Goal: Task Accomplishment & Management: Use online tool/utility

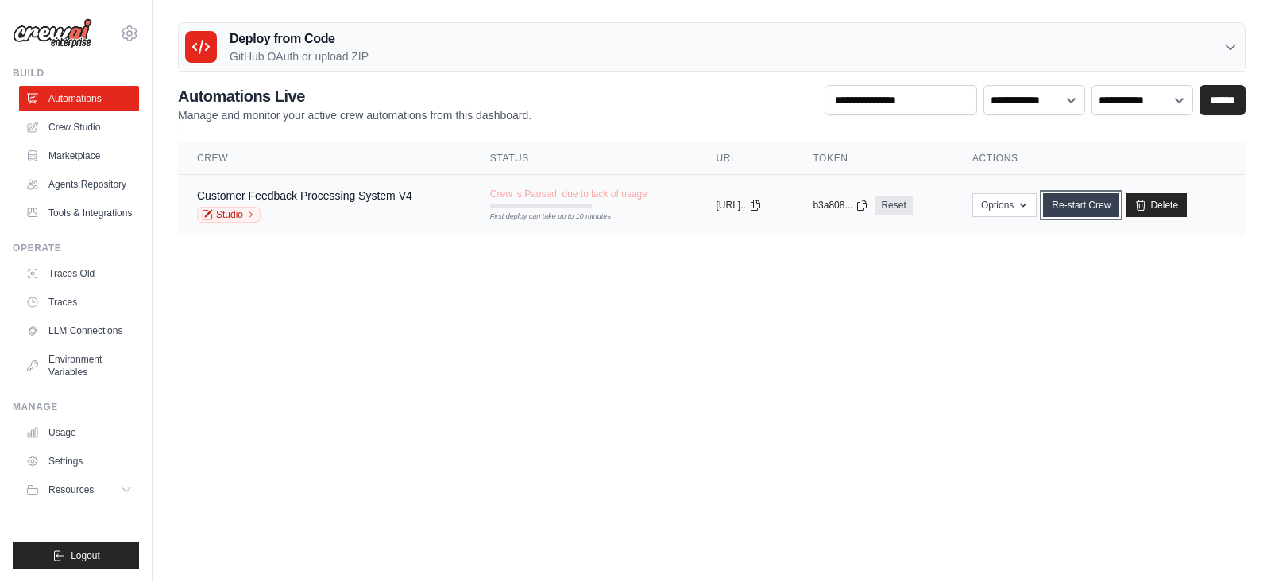
click at [1091, 205] on link "Re-start Crew" at bounding box center [1081, 205] width 76 height 24
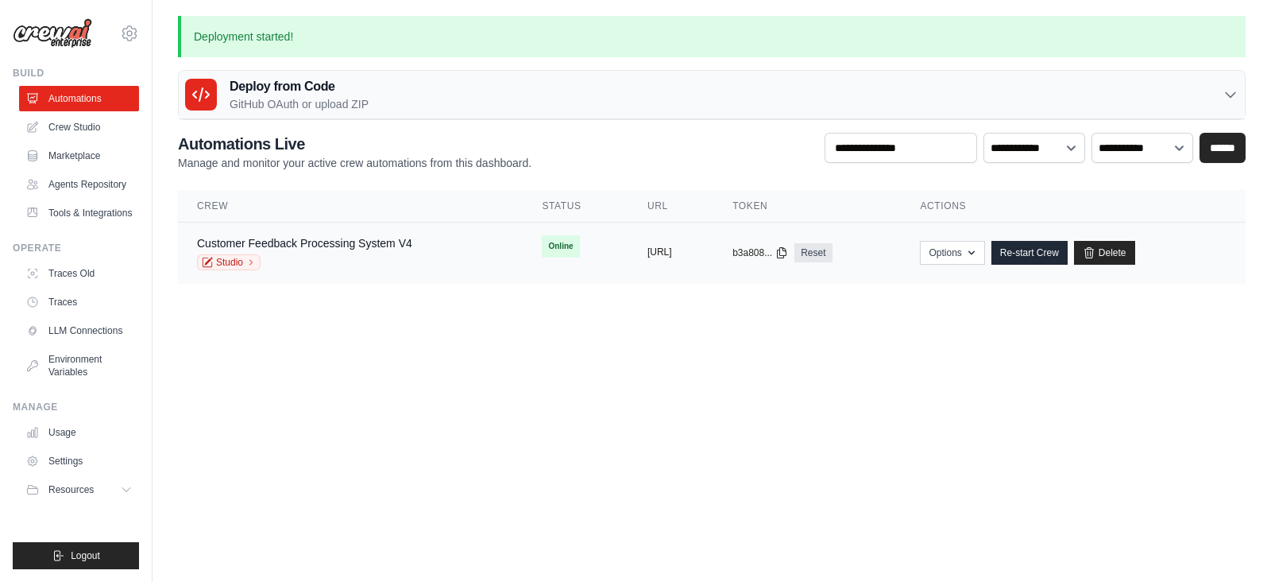
click at [672, 252] on button "https://customer-feedback-processin" at bounding box center [660, 252] width 25 height 13
click at [788, 252] on icon at bounding box center [781, 252] width 13 height 13
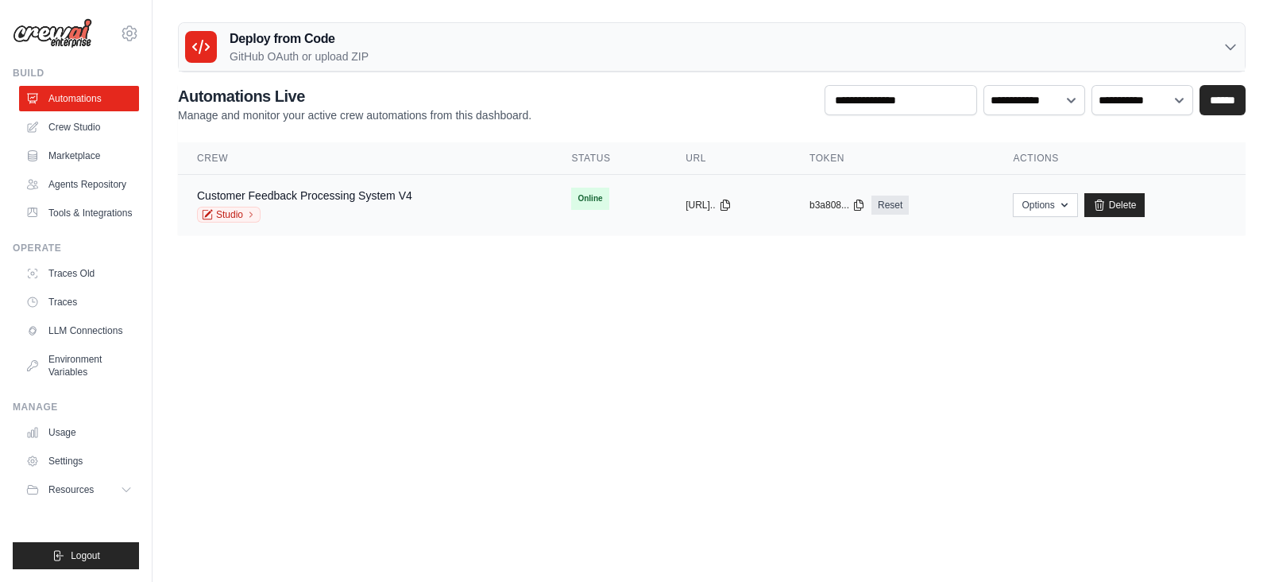
click at [320, 183] on td "Customer Feedback Processing System V4 Studio" at bounding box center [365, 205] width 374 height 61
click at [342, 200] on link "Customer Feedback Processing System V4" at bounding box center [304, 195] width 215 height 13
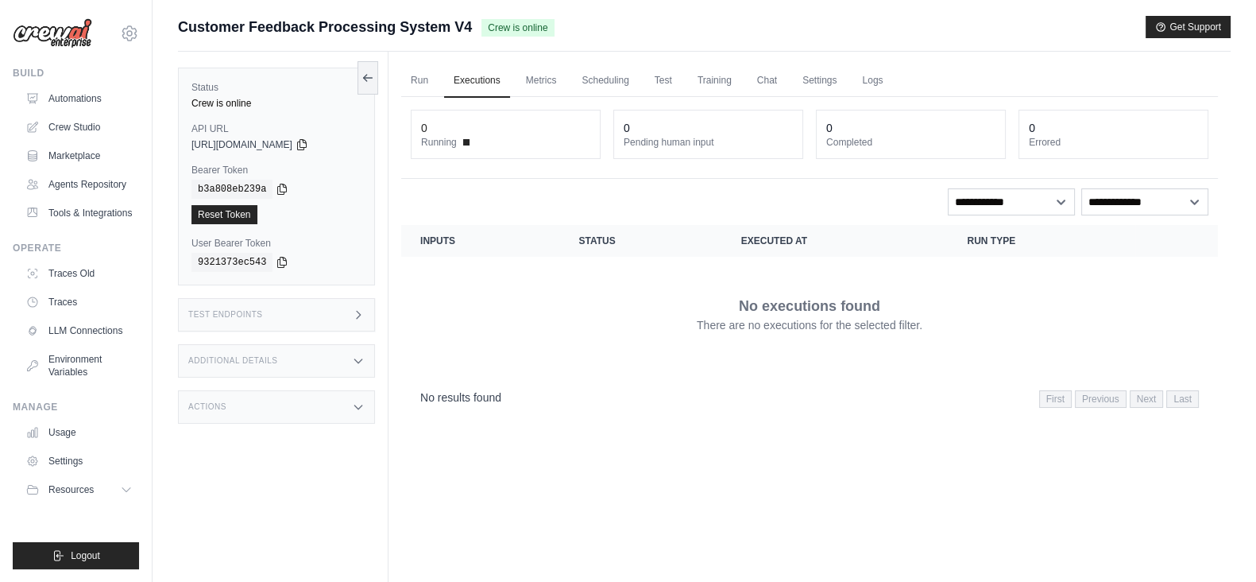
click at [346, 307] on div "Test Endpoints" at bounding box center [276, 314] width 197 height 33
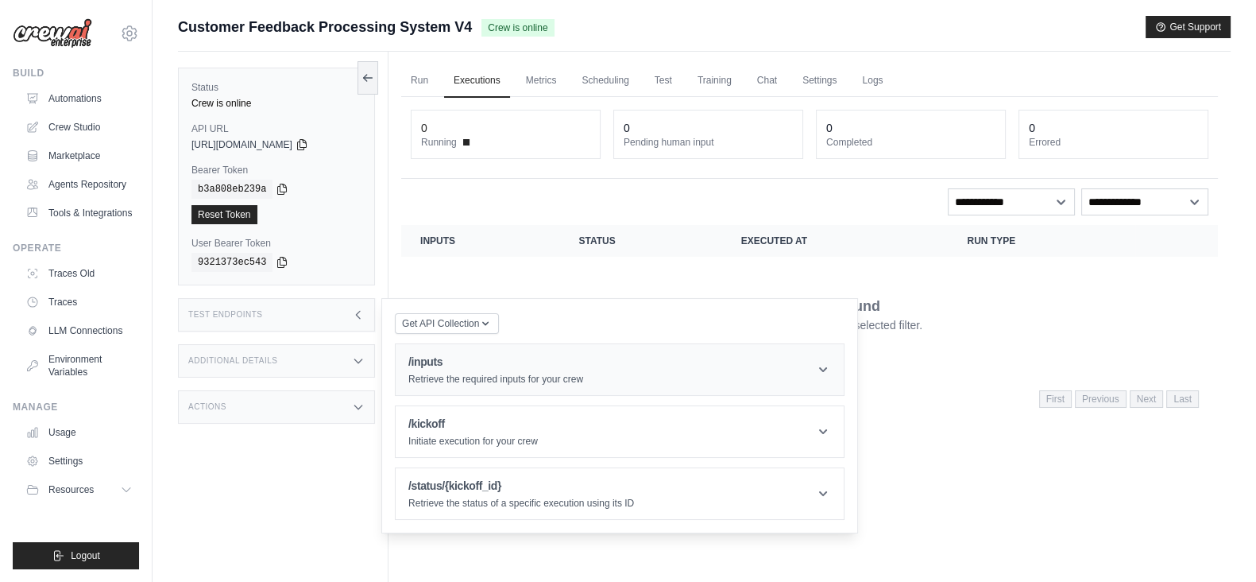
click at [485, 378] on p "Retrieve the required inputs for your crew" at bounding box center [495, 379] width 175 height 13
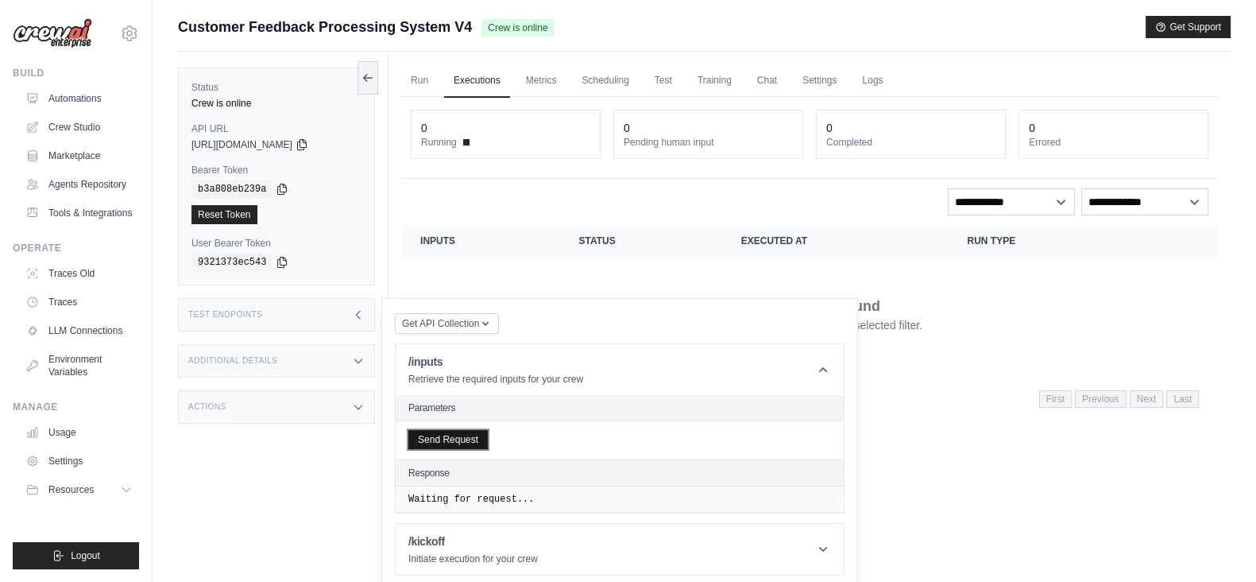
click at [447, 441] on button "Send Request" at bounding box center [447, 439] width 79 height 19
click at [306, 145] on icon at bounding box center [301, 144] width 9 height 10
click at [277, 190] on icon at bounding box center [282, 188] width 13 height 13
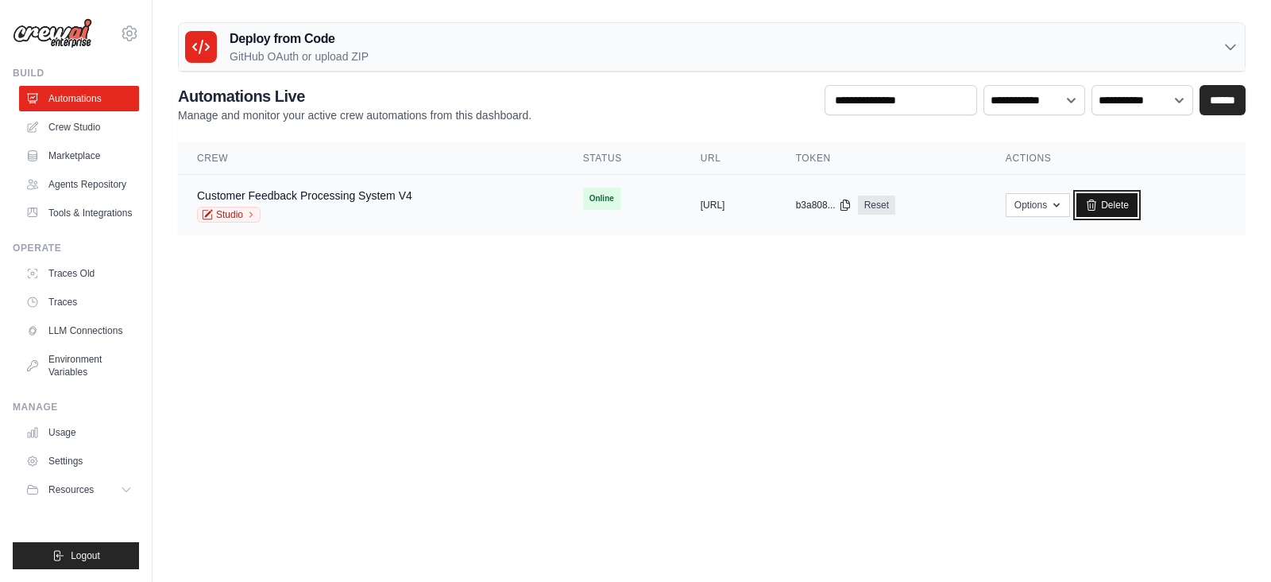
click at [1098, 202] on icon at bounding box center [1091, 205] width 13 height 13
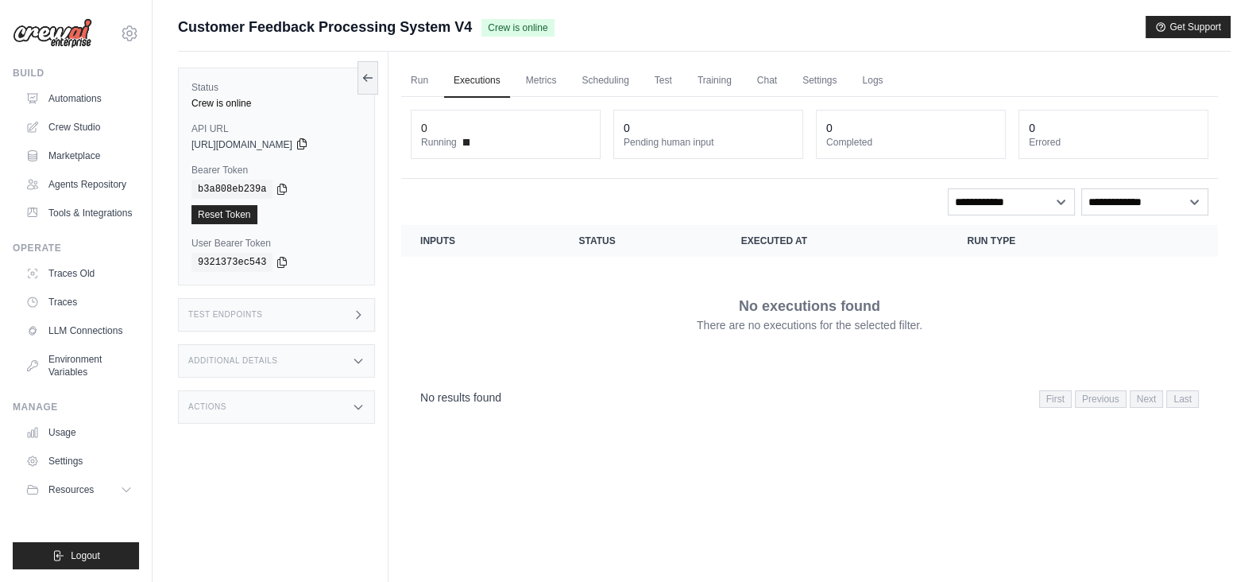
click at [308, 145] on icon at bounding box center [302, 143] width 13 height 13
click at [276, 184] on icon at bounding box center [282, 188] width 13 height 13
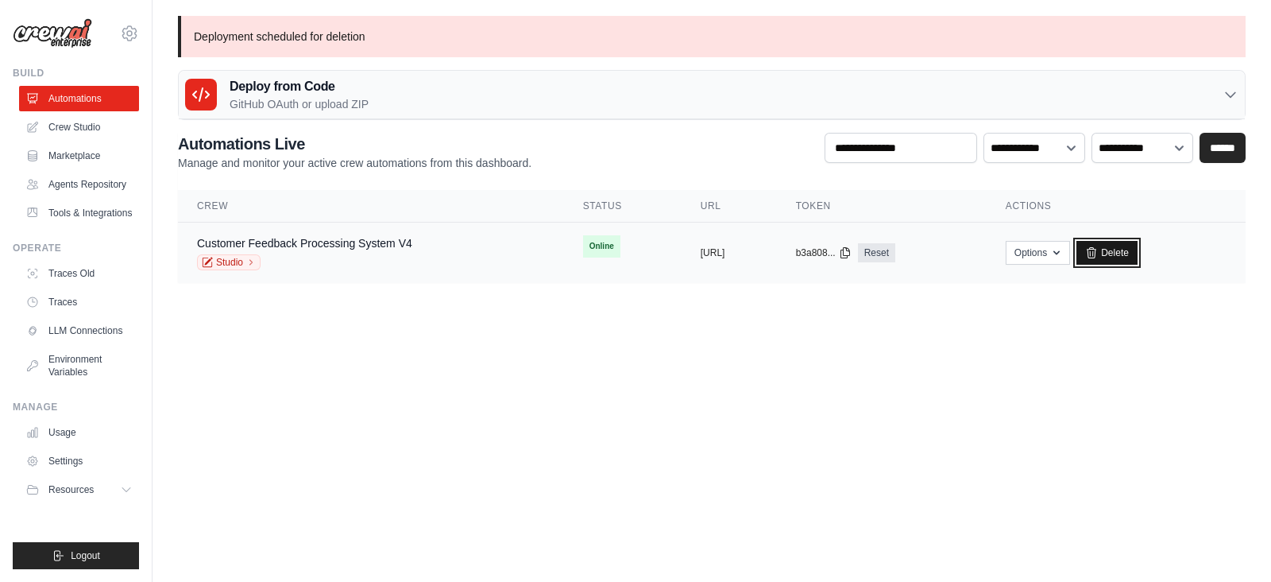
click at [1138, 244] on link "Delete" at bounding box center [1107, 253] width 61 height 24
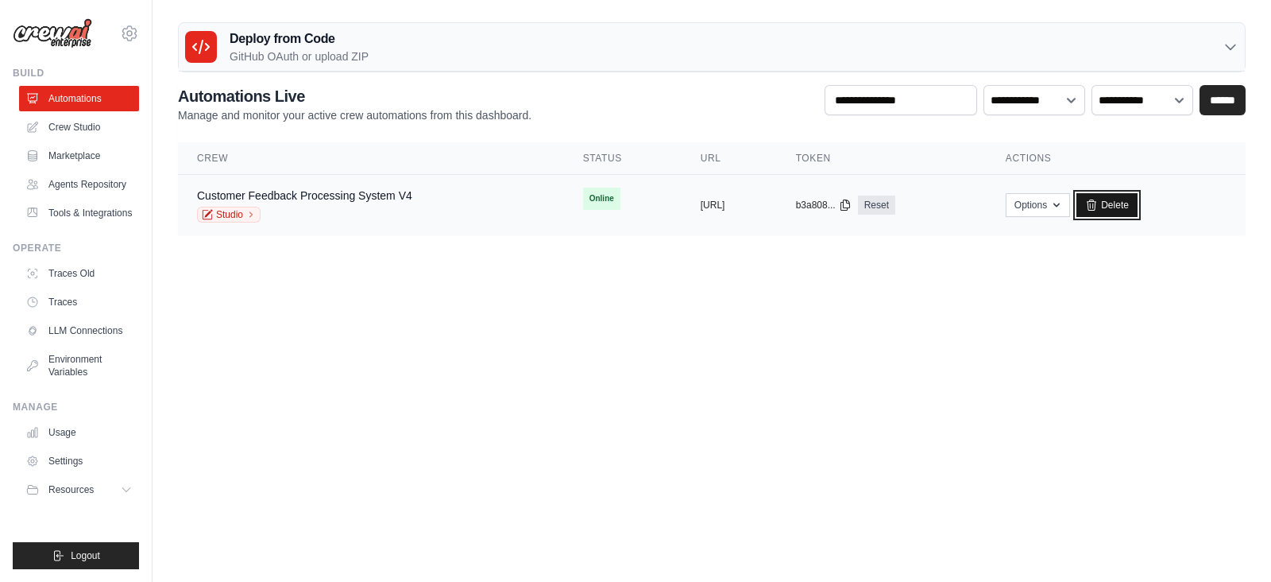
click at [1138, 208] on link "Delete" at bounding box center [1107, 205] width 61 height 24
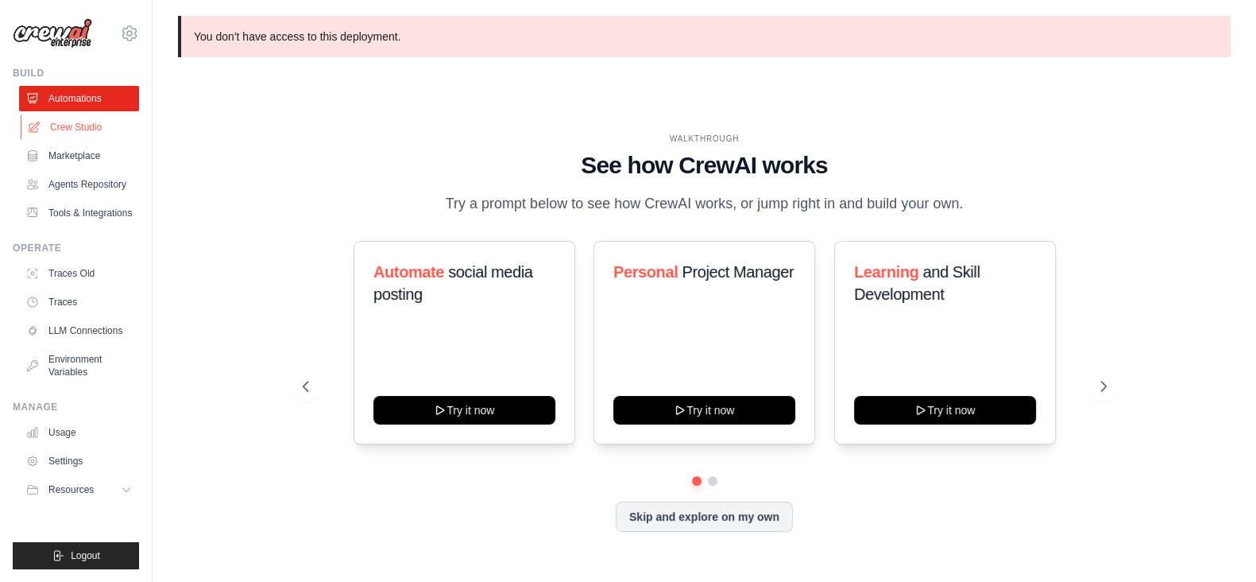
click at [79, 124] on link "Crew Studio" at bounding box center [81, 126] width 120 height 25
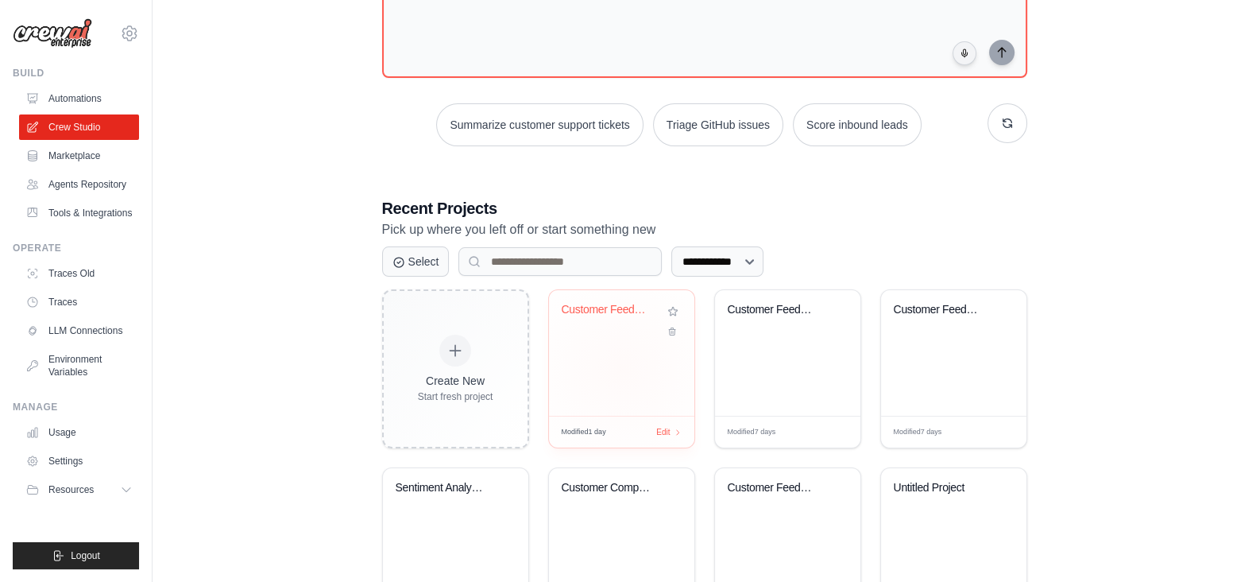
scroll to position [298, 0]
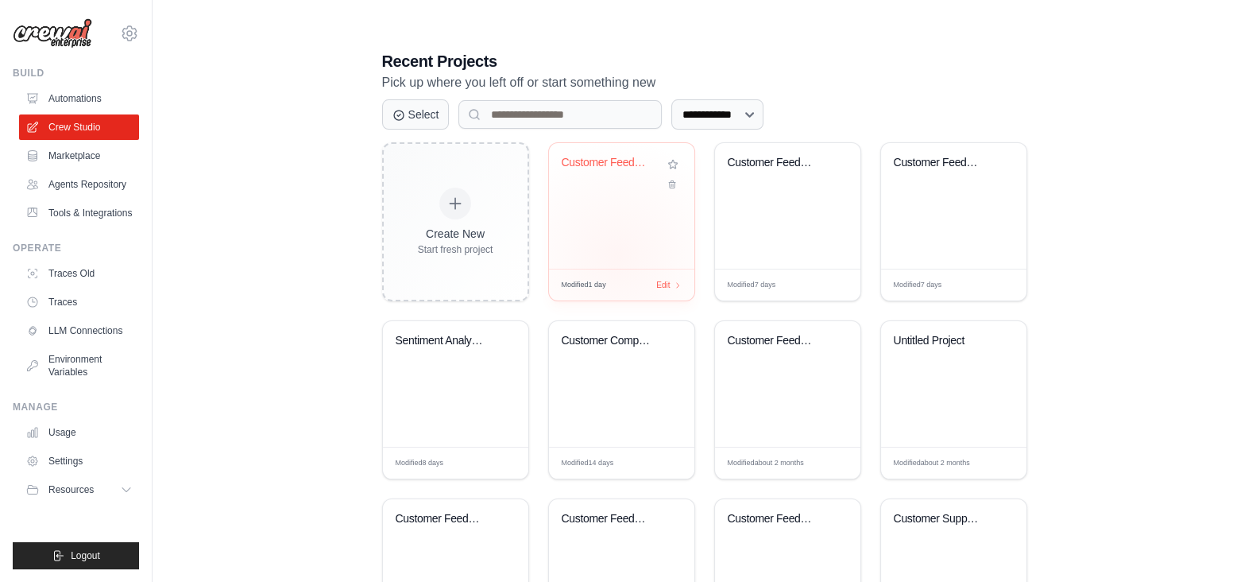
click at [617, 255] on div "Customer Feedback Processing System" at bounding box center [621, 206] width 145 height 126
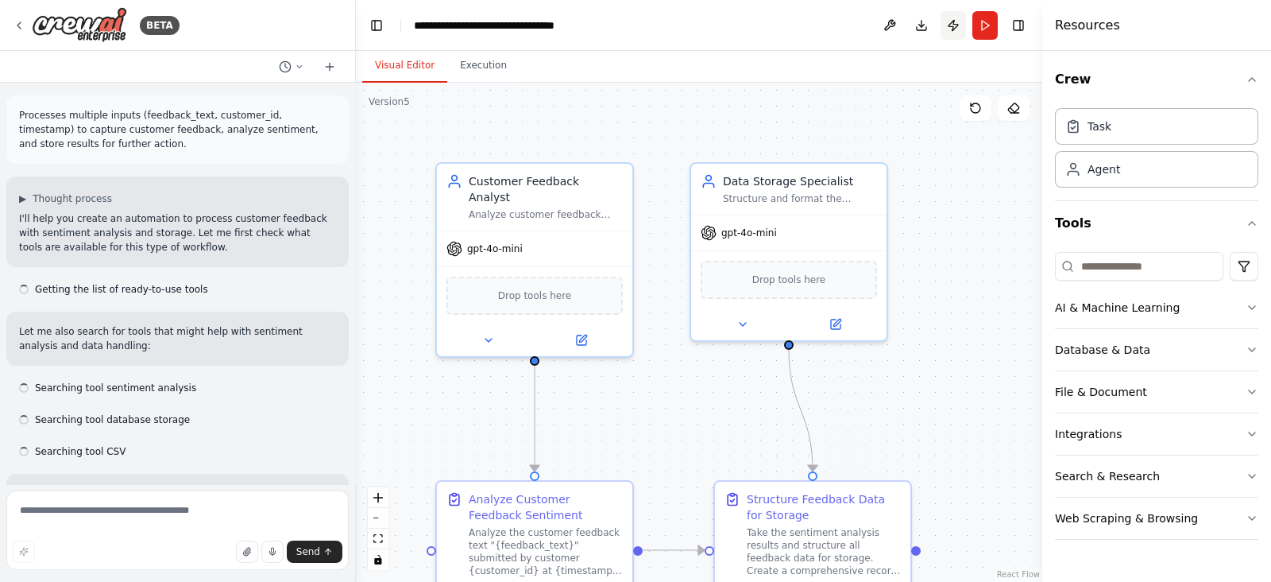
scroll to position [1120, 0]
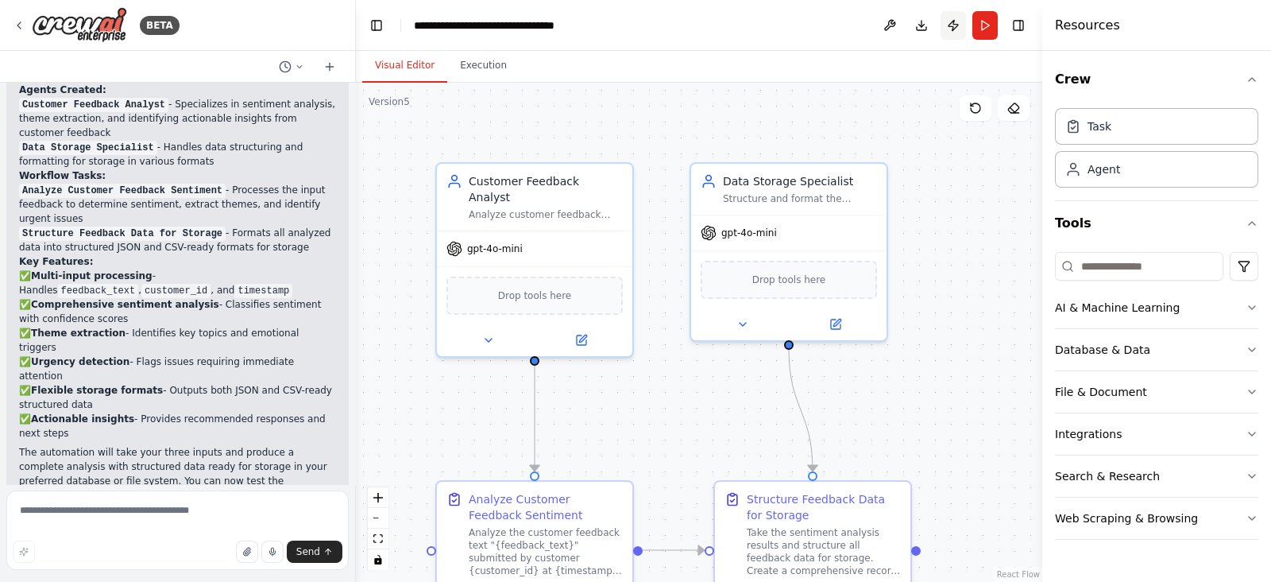
click at [954, 29] on button "Publish" at bounding box center [953, 25] width 25 height 29
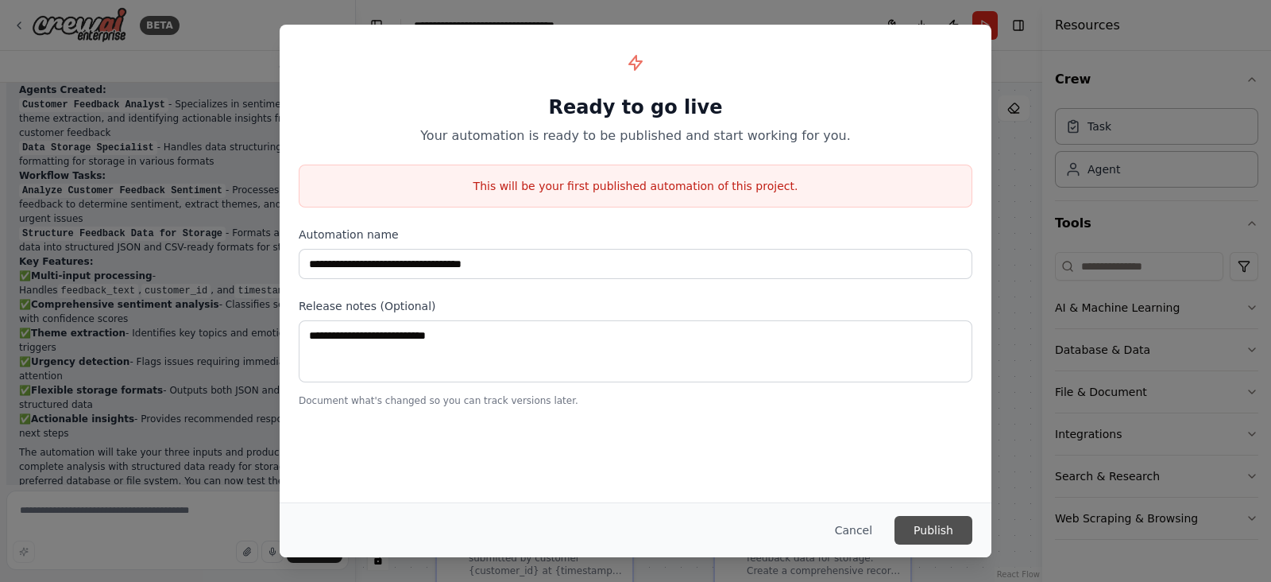
click at [911, 536] on button "Publish" at bounding box center [934, 530] width 78 height 29
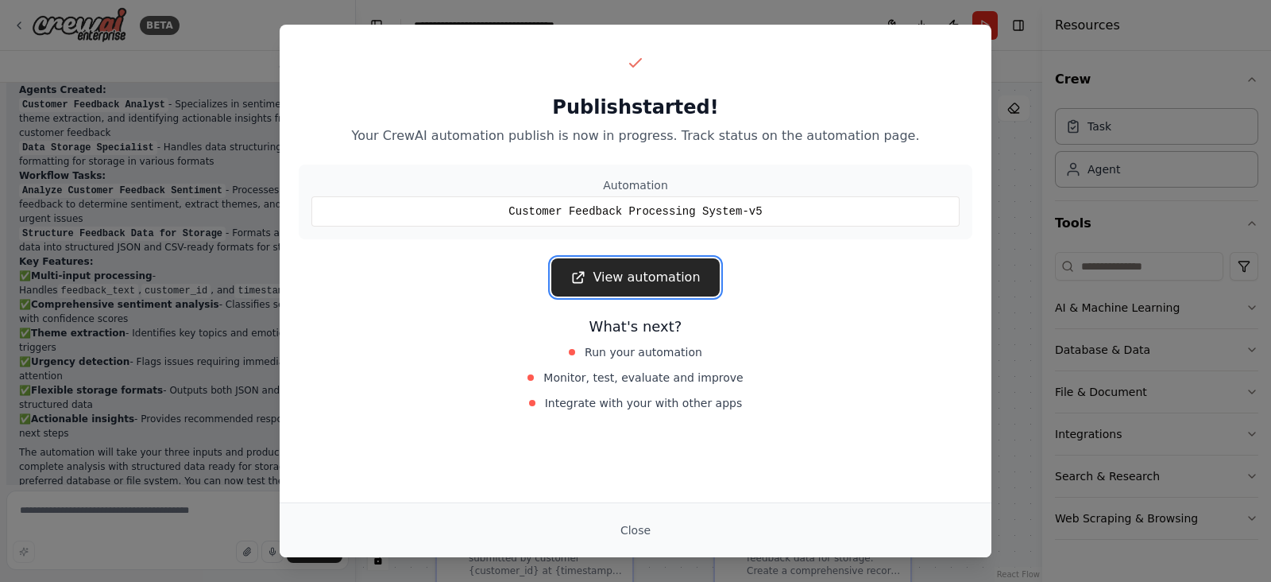
click at [666, 273] on link "View automation" at bounding box center [635, 277] width 168 height 38
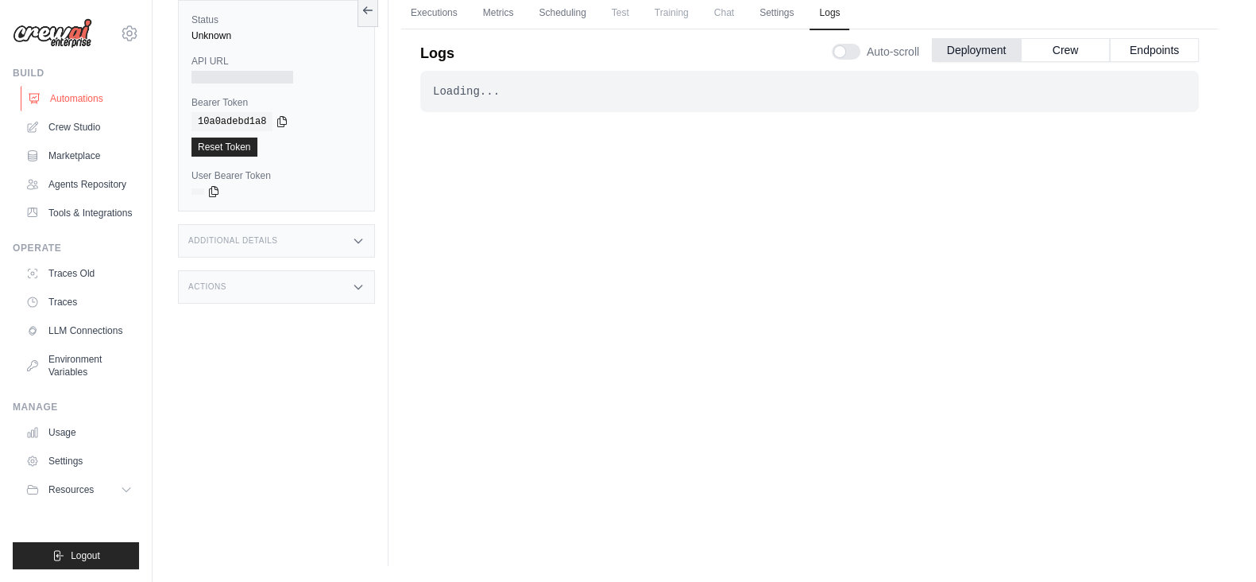
click at [75, 91] on link "Automations" at bounding box center [81, 98] width 120 height 25
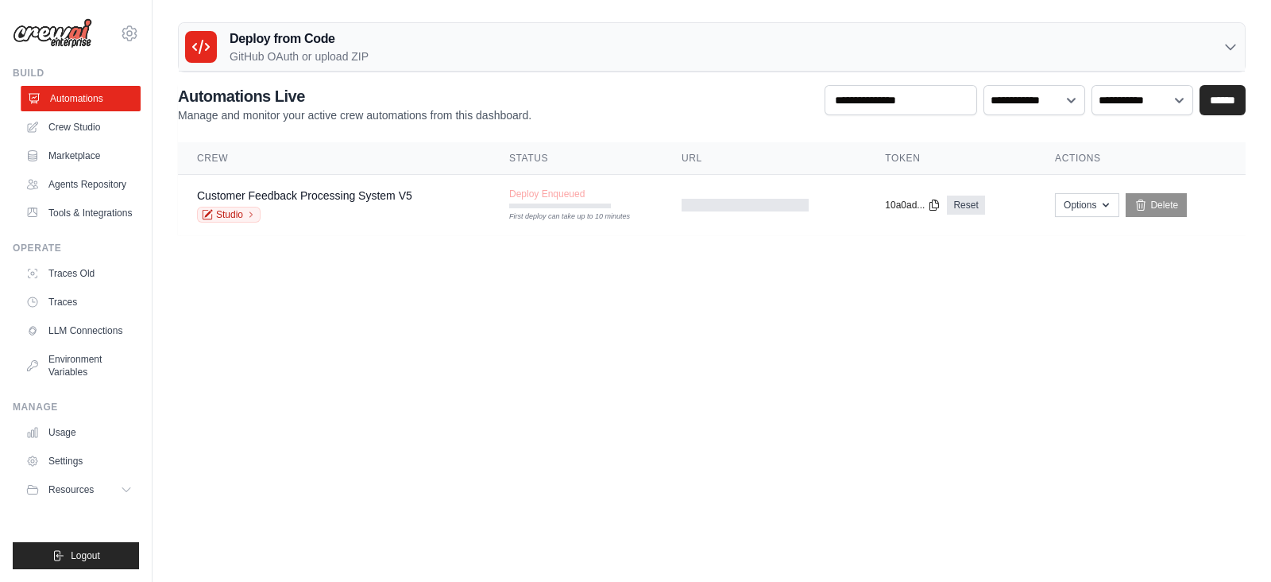
click at [73, 97] on link "Automations" at bounding box center [81, 98] width 120 height 25
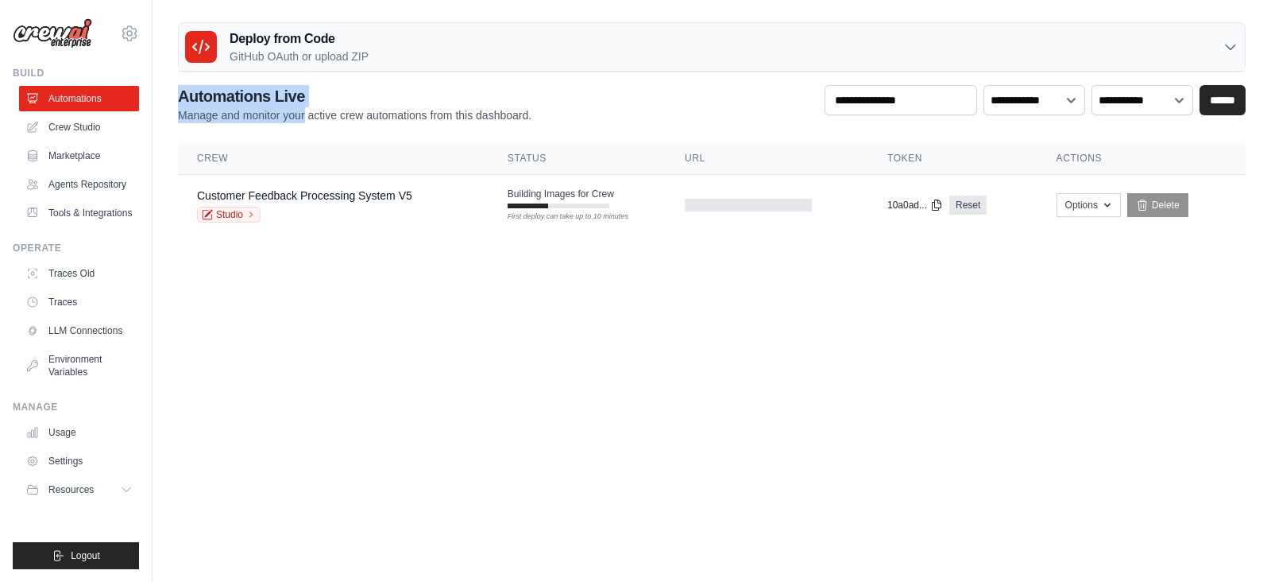
drag, startPoint x: 181, startPoint y: 93, endPoint x: 303, endPoint y: 113, distance: 123.2
click at [303, 113] on div "Automations Live Manage and monitor your active crew automations from this dash…" at bounding box center [355, 104] width 354 height 38
click at [303, 113] on p "Manage and monitor your active crew automations from this dashboard." at bounding box center [355, 115] width 354 height 16
click at [583, 205] on div "First deploy can take up to 10 minutes" at bounding box center [560, 205] width 102 height 5
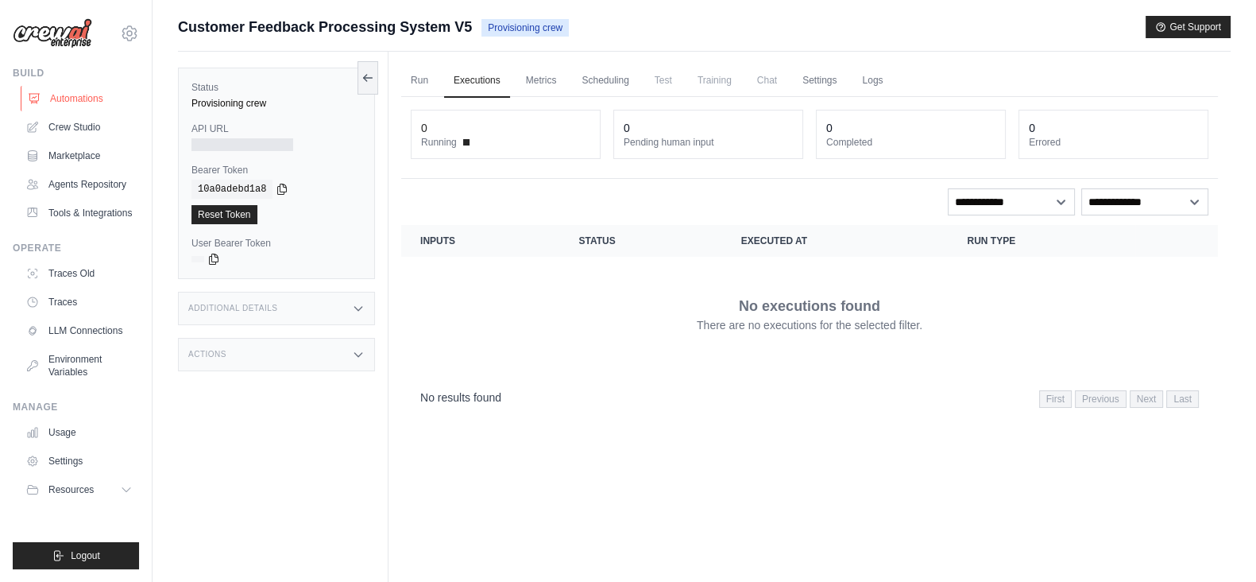
click at [56, 102] on link "Automations" at bounding box center [81, 98] width 120 height 25
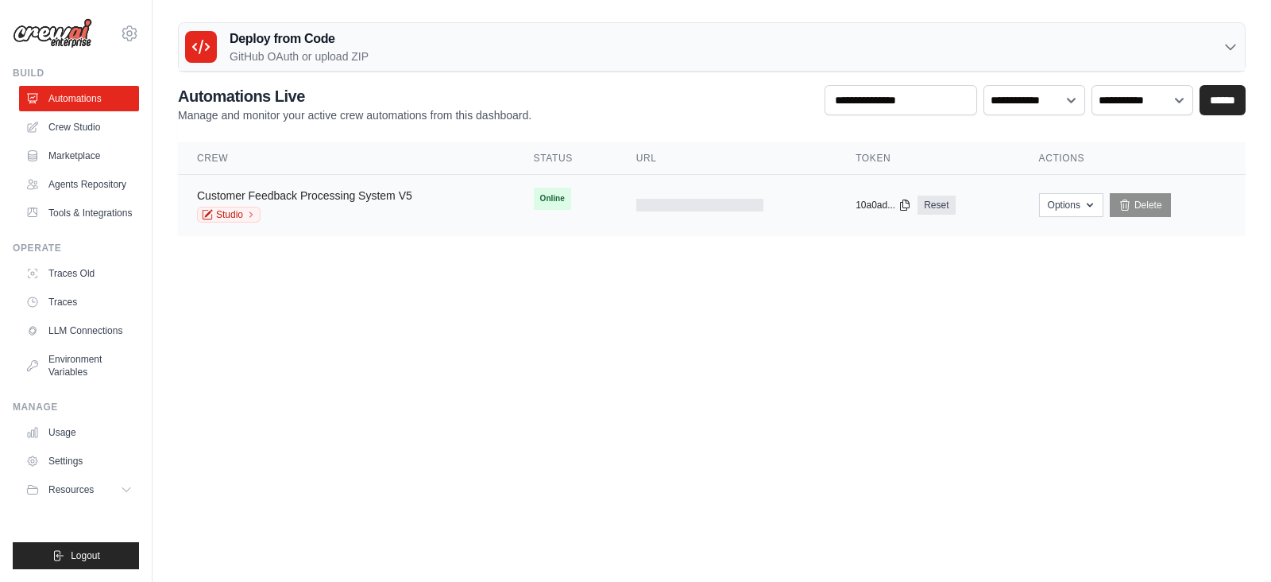
click at [365, 199] on link "Customer Feedback Processing System V5" at bounding box center [304, 195] width 215 height 13
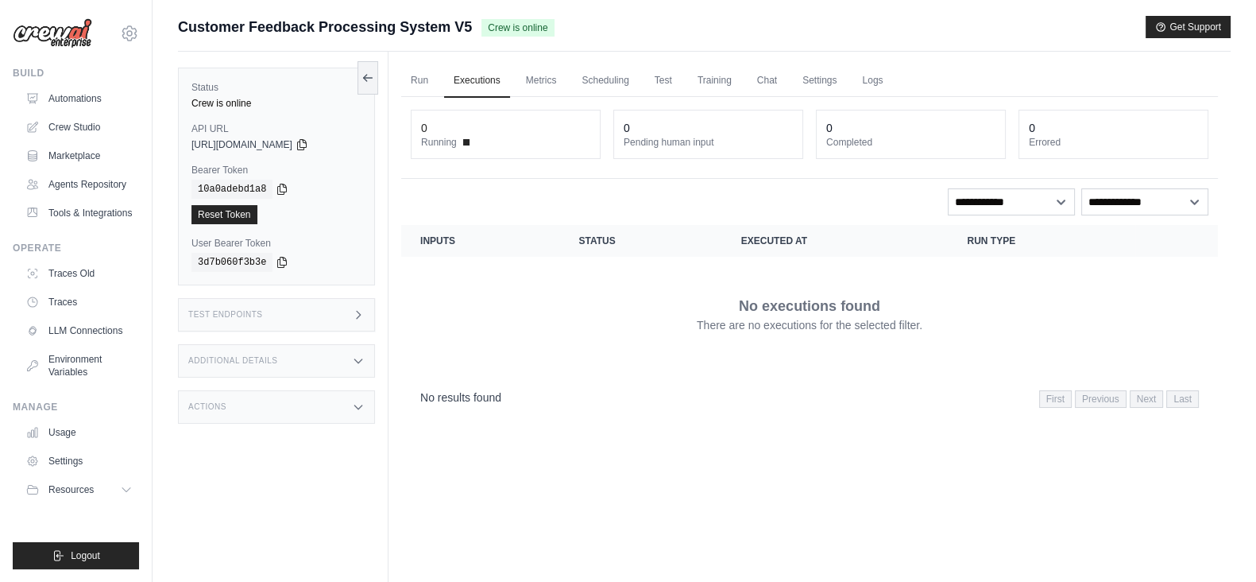
click at [361, 310] on icon at bounding box center [358, 314] width 13 height 13
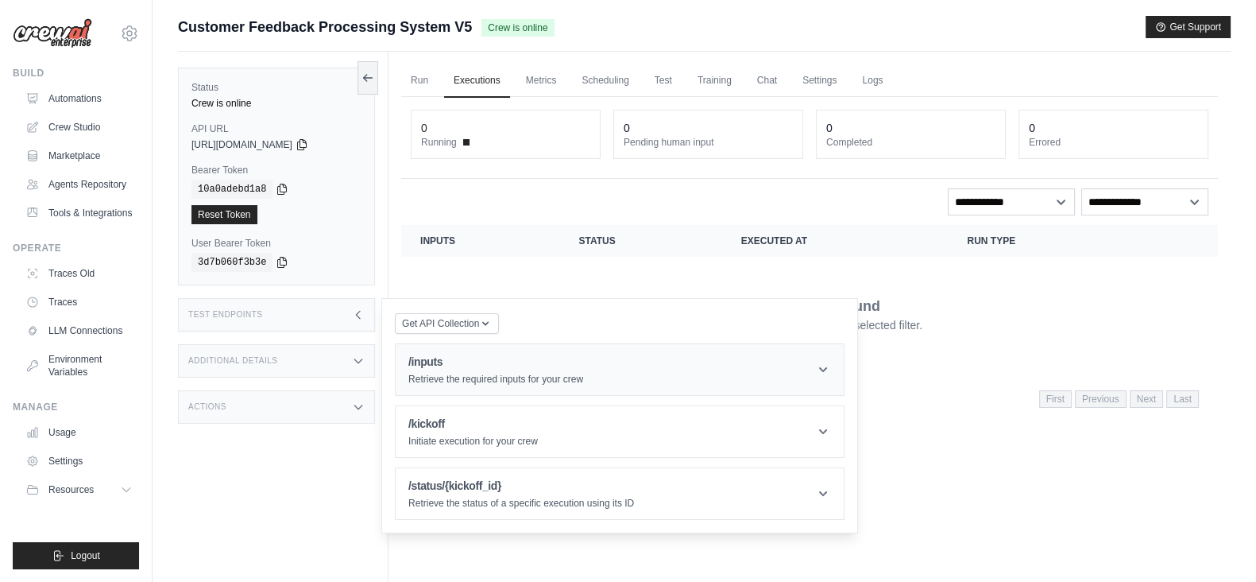
click at [483, 363] on h1 "/inputs" at bounding box center [495, 362] width 175 height 16
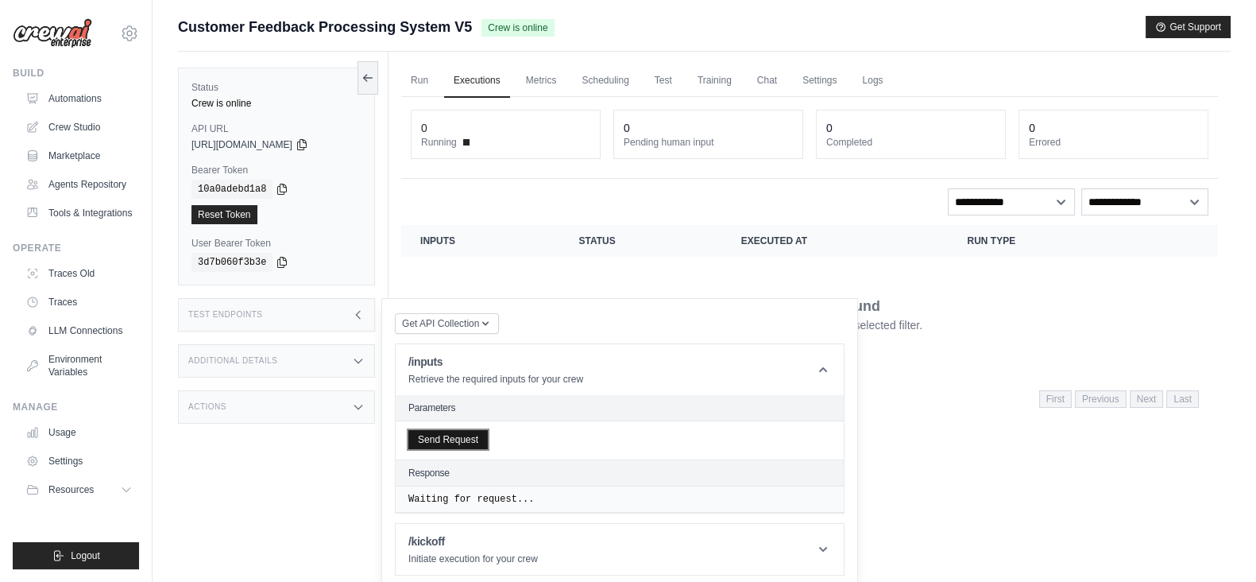
click at [442, 439] on button "Send Request" at bounding box center [447, 439] width 79 height 19
click at [306, 141] on icon at bounding box center [301, 144] width 9 height 10
click at [282, 184] on icon at bounding box center [282, 188] width 13 height 13
click at [265, 306] on div "Test Endpoints" at bounding box center [276, 314] width 197 height 33
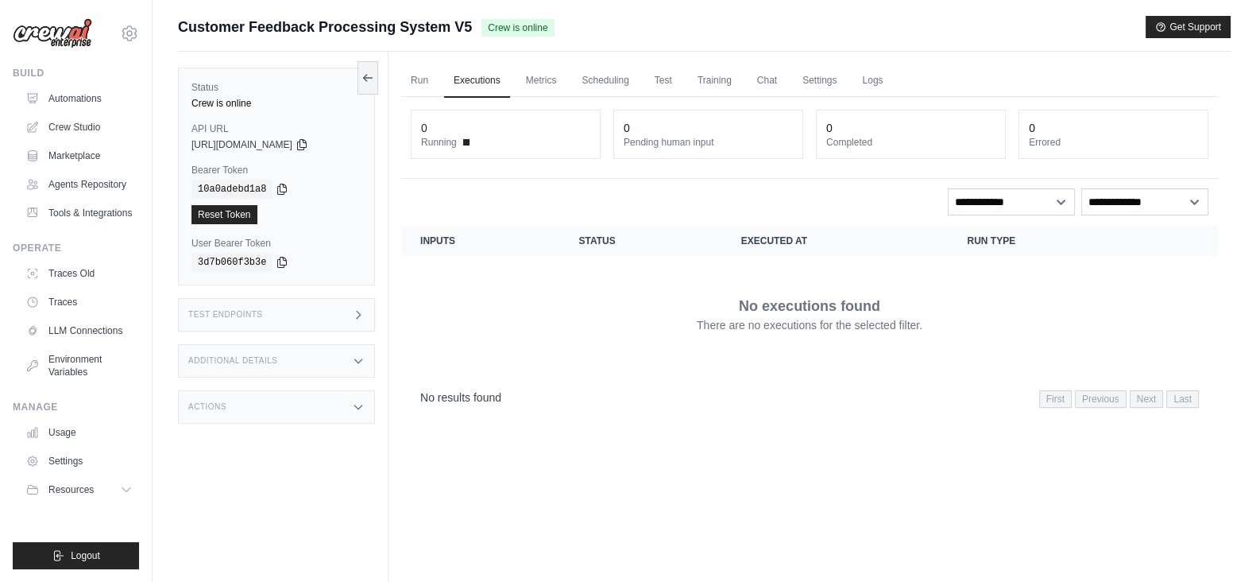
click at [326, 319] on div "Test Endpoints" at bounding box center [276, 314] width 197 height 33
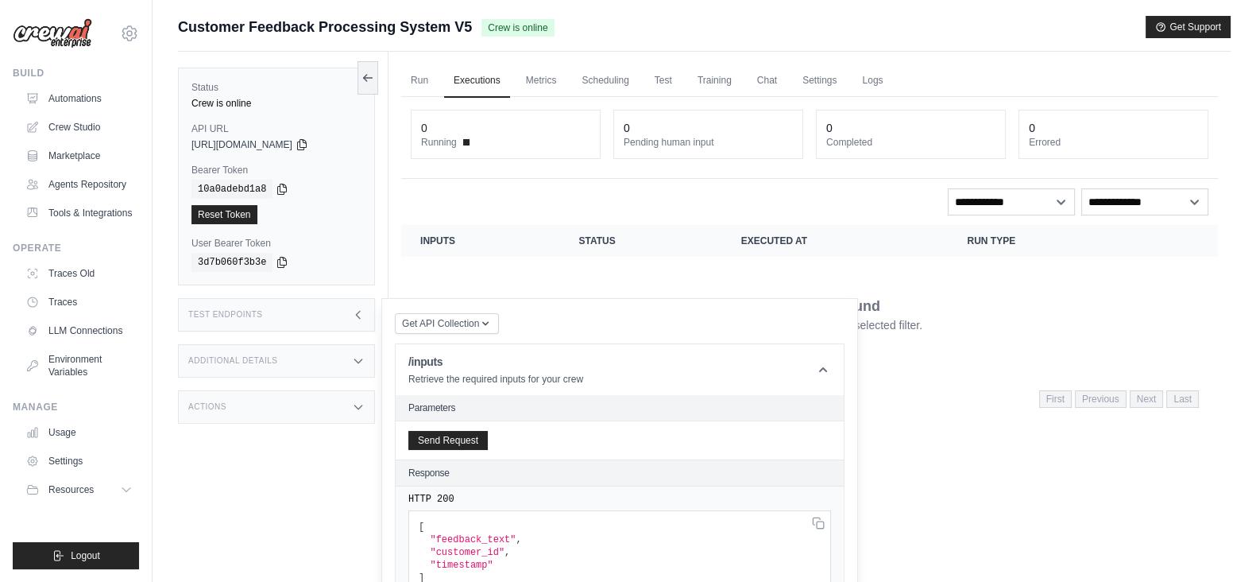
scroll to position [160, 0]
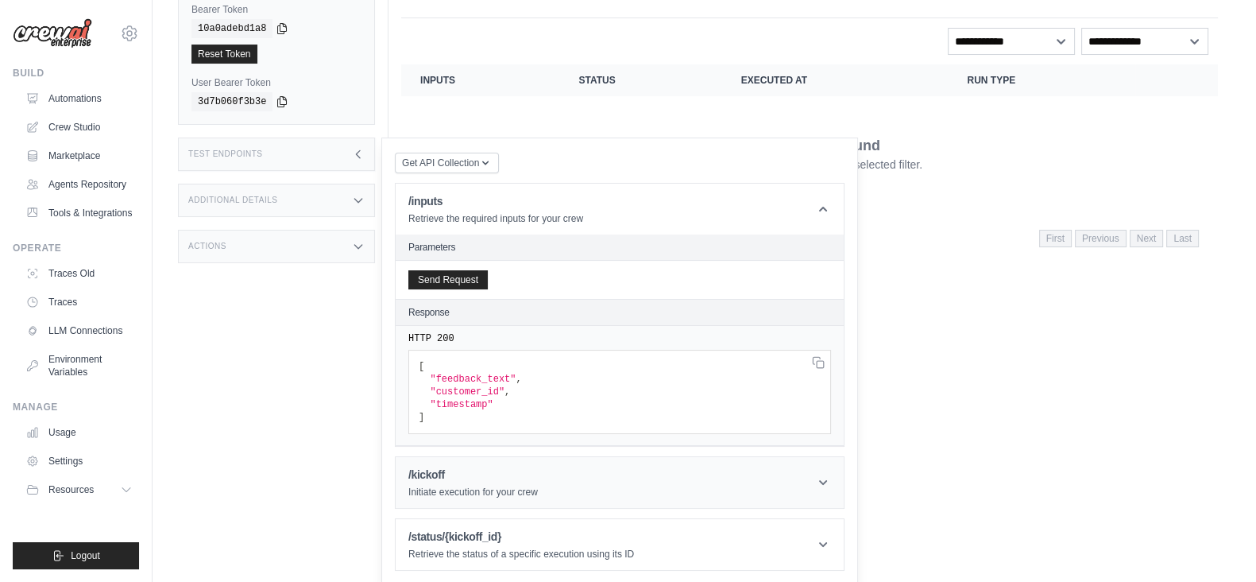
click at [481, 474] on h1 "/kickoff" at bounding box center [473, 474] width 130 height 16
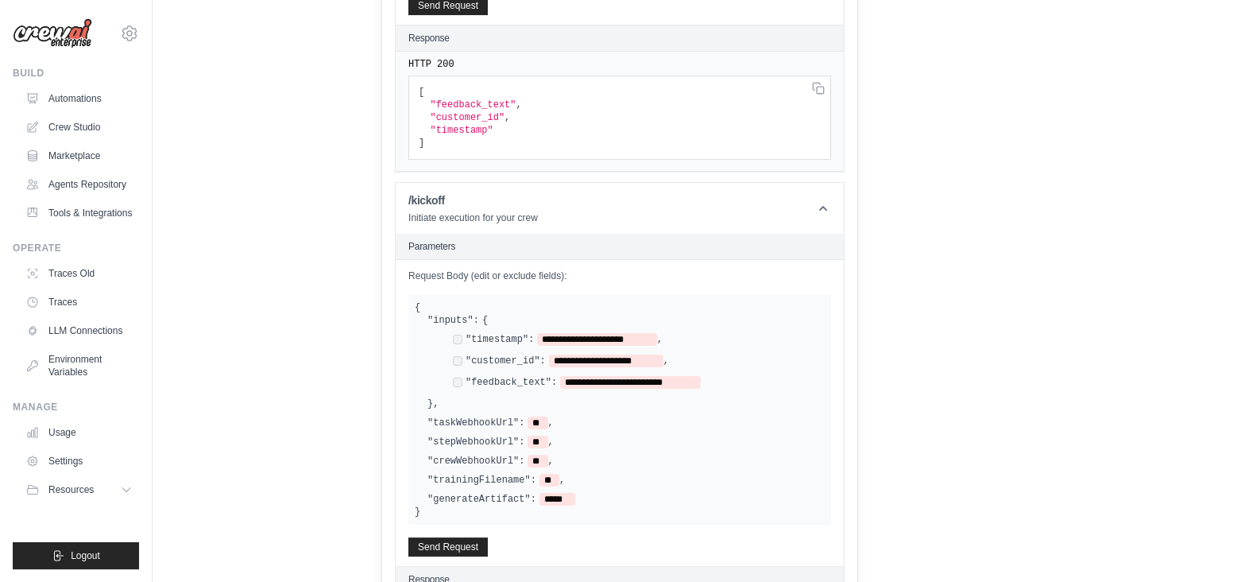
scroll to position [458, 0]
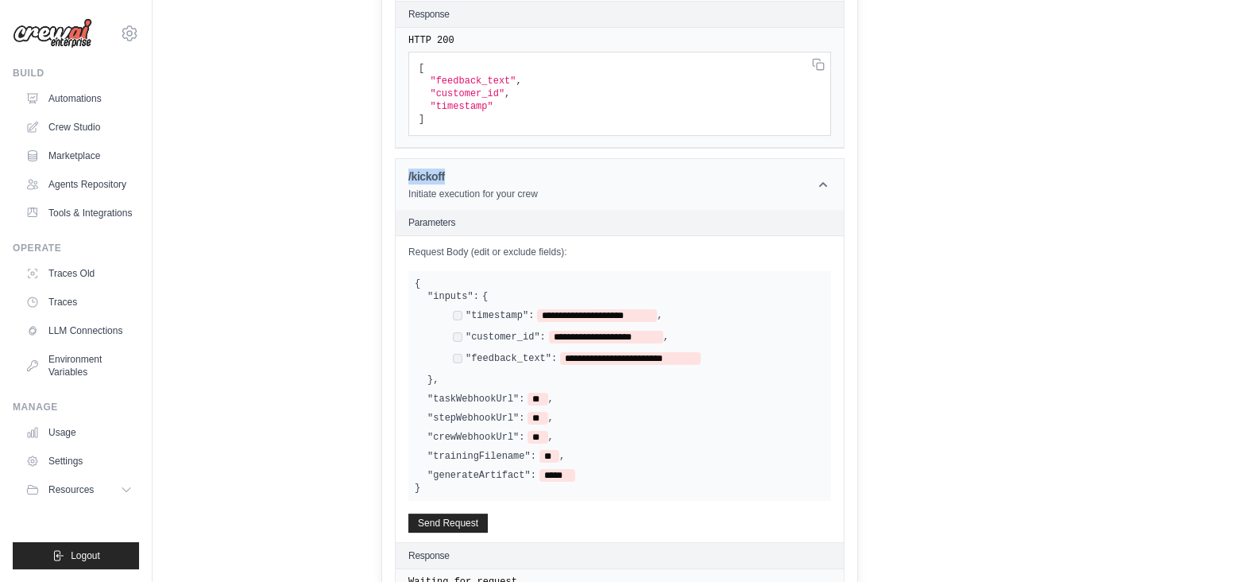
drag, startPoint x: 454, startPoint y: 169, endPoint x: 397, endPoint y: 171, distance: 56.4
click at [397, 171] on header "/kickoff Initiate execution for your crew" at bounding box center [620, 184] width 448 height 51
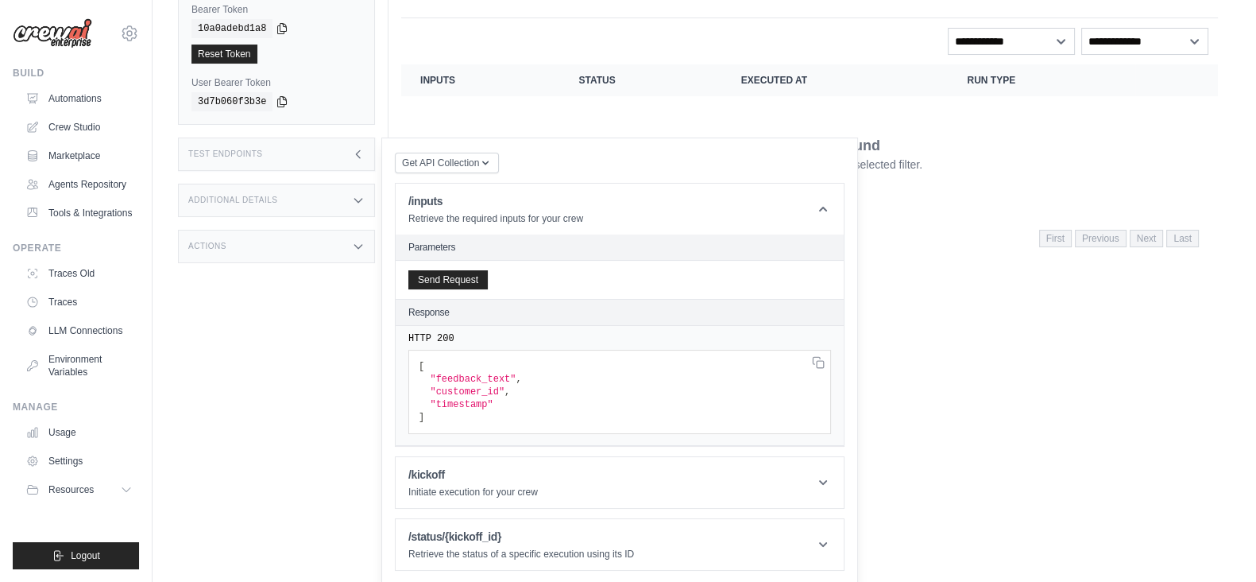
click at [743, 508] on div "Get API Collection Postman API Collection /inputs Retrieve the required inputs …" at bounding box center [620, 361] width 450 height 420
click at [820, 481] on icon at bounding box center [823, 482] width 16 height 16
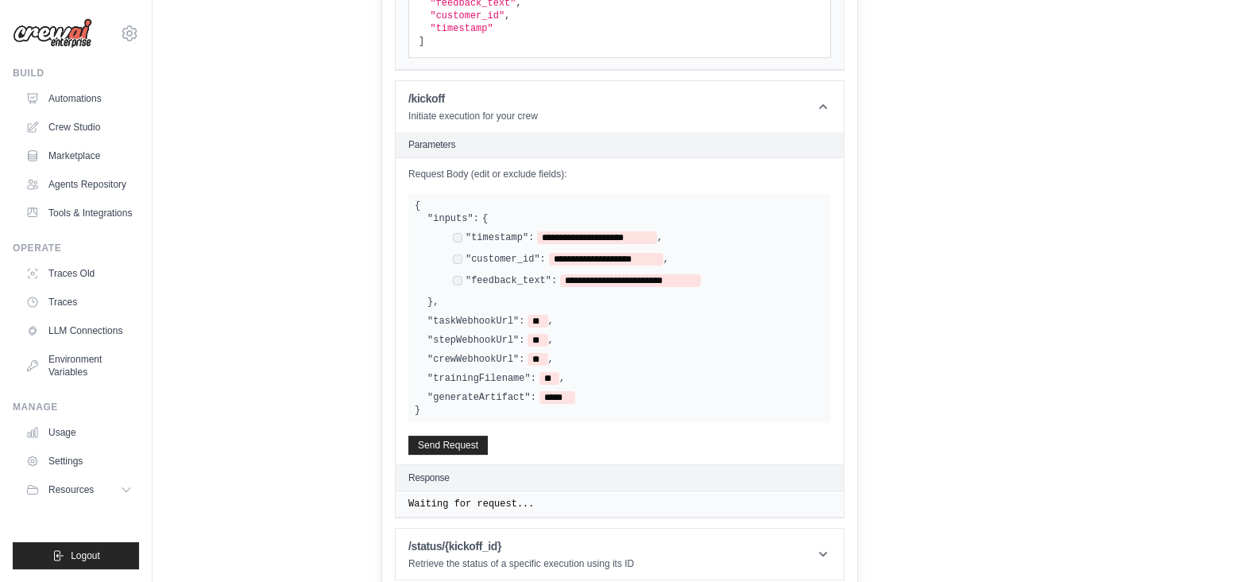
scroll to position [544, 0]
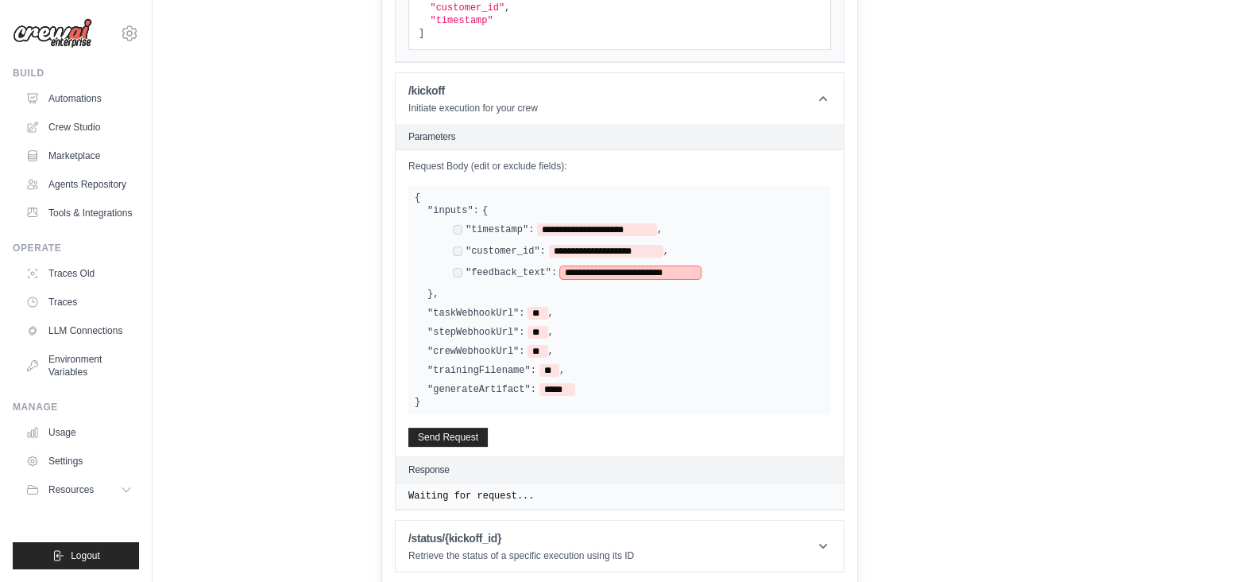
click at [600, 273] on span "**********" at bounding box center [630, 272] width 141 height 13
click at [746, 269] on div "**********" at bounding box center [639, 273] width 372 height 15
click at [683, 270] on span "**********" at bounding box center [630, 272] width 141 height 13
click at [644, 248] on span "**********" at bounding box center [606, 251] width 114 height 13
click at [638, 230] on span "**********" at bounding box center [597, 229] width 120 height 13
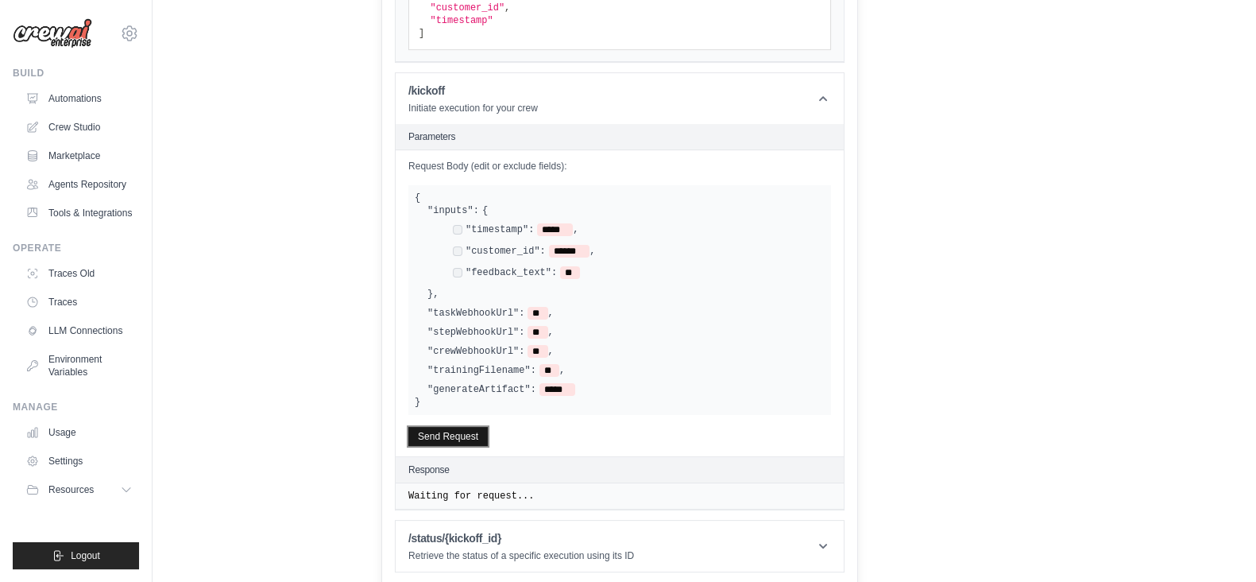
click at [448, 433] on button "Send Request" at bounding box center [447, 436] width 79 height 19
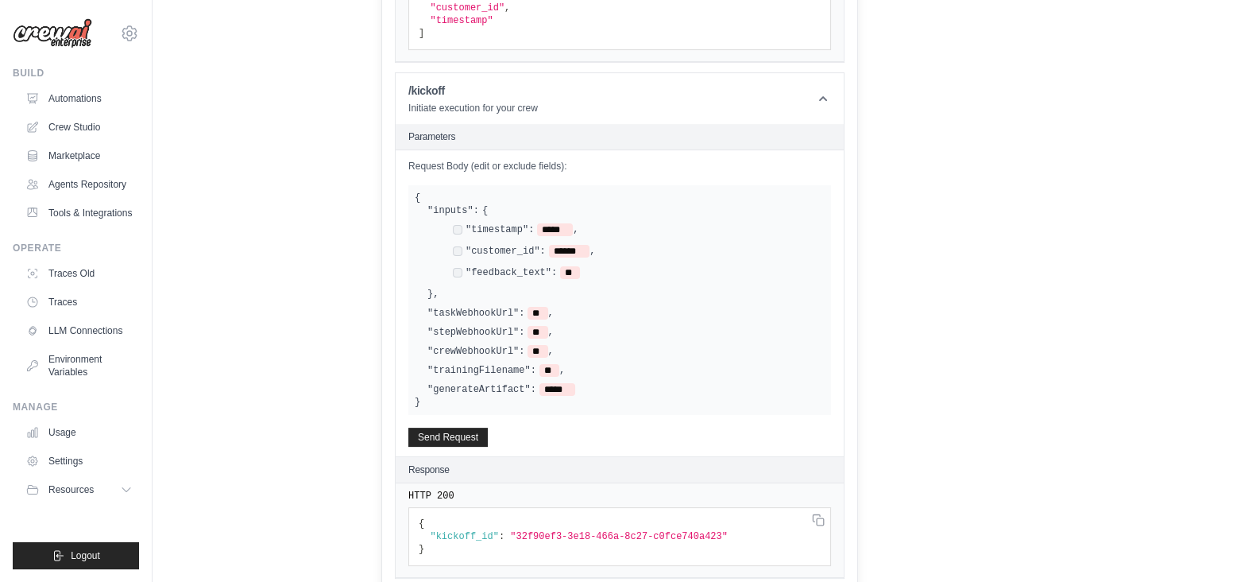
scroll to position [612, 0]
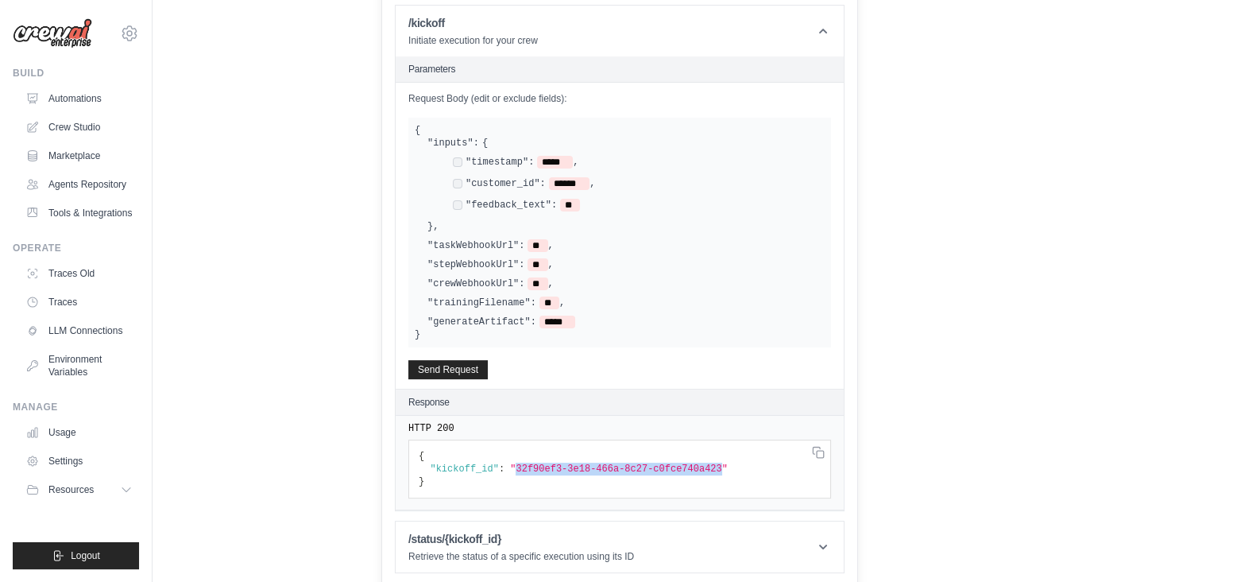
drag, startPoint x: 507, startPoint y: 462, endPoint x: 695, endPoint y: 461, distance: 188.3
click at [695, 463] on span ""32f90ef3-3e18-466a-8c27-c0fce740a423"" at bounding box center [619, 468] width 218 height 11
copy span "32f90ef3-3e18-466a-8c27-c0fce740a423"
click at [468, 536] on h1 "/status/{kickoff_id}" at bounding box center [521, 539] width 226 height 16
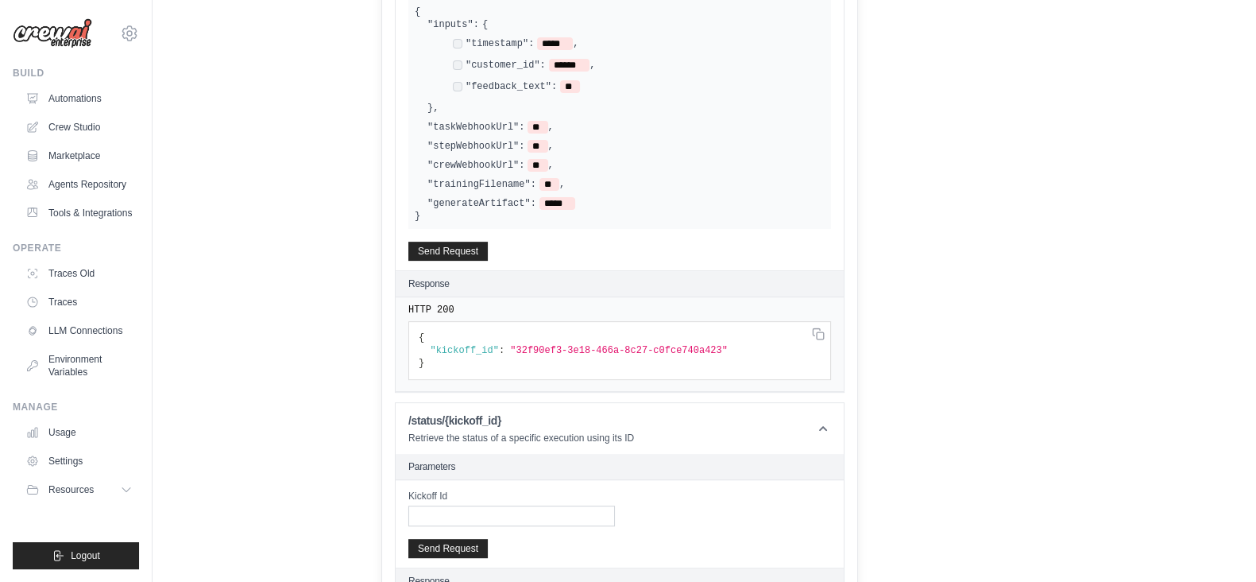
scroll to position [778, 0]
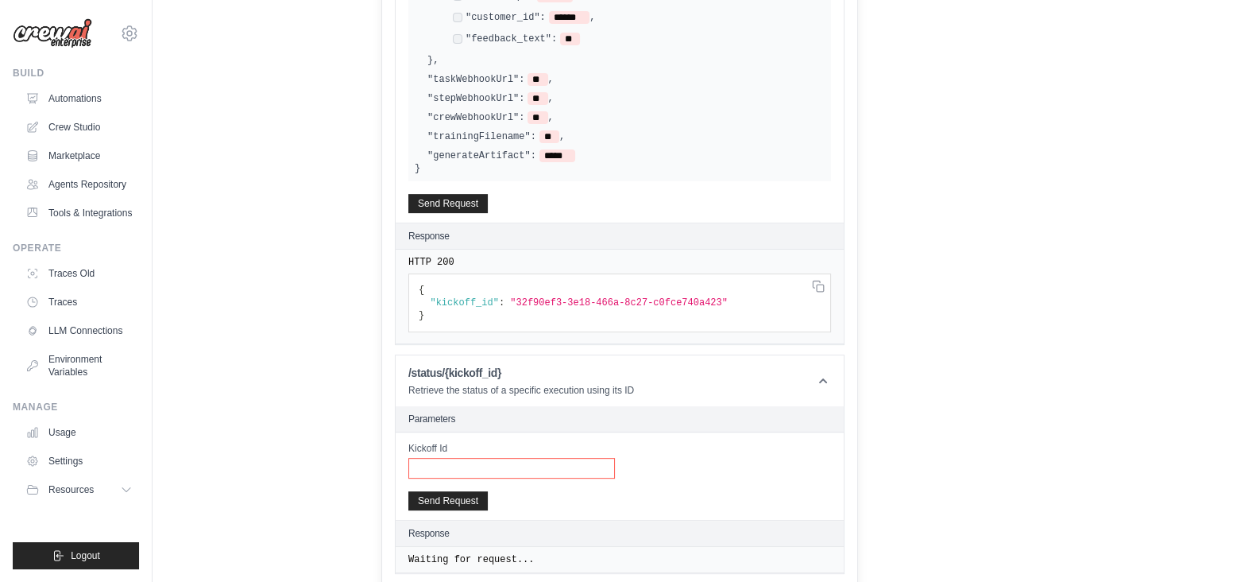
click at [467, 462] on input "Kickoff Id" at bounding box center [511, 468] width 207 height 21
paste input "**********"
type input "**********"
click at [434, 497] on button "Send Request" at bounding box center [447, 499] width 79 height 19
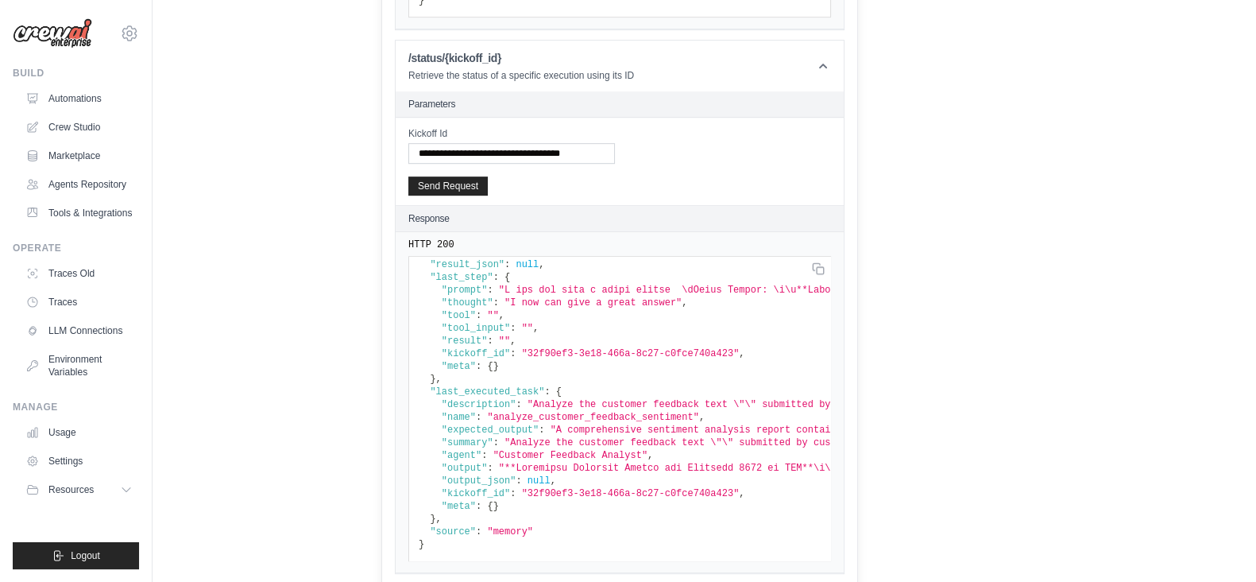
scroll to position [0, 0]
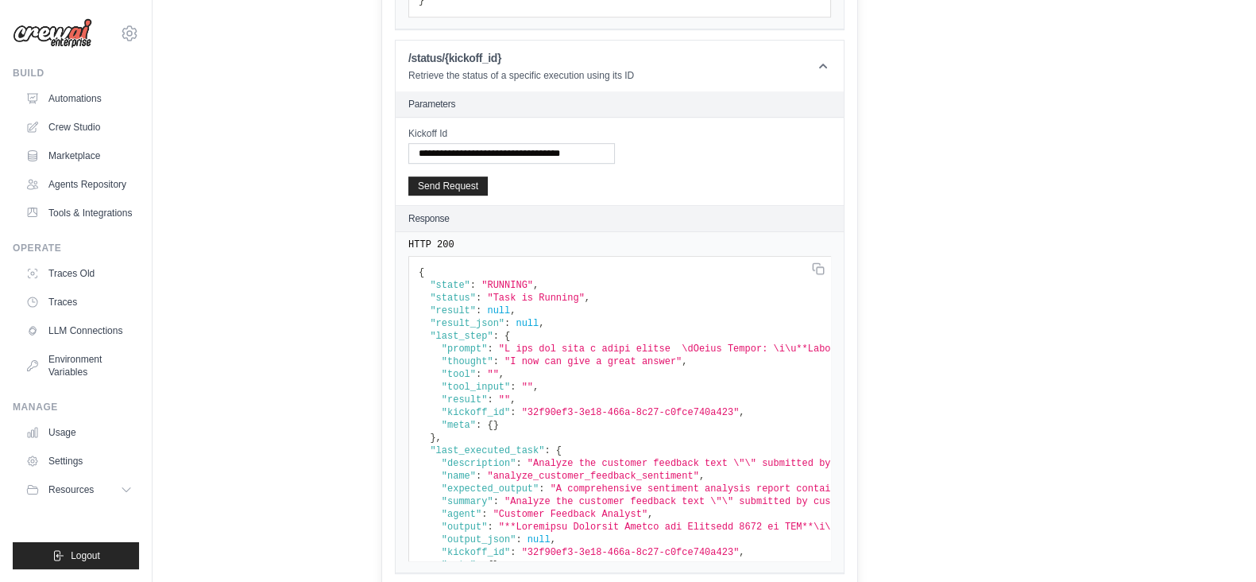
click at [499, 394] on span """" at bounding box center [504, 399] width 11 height 11
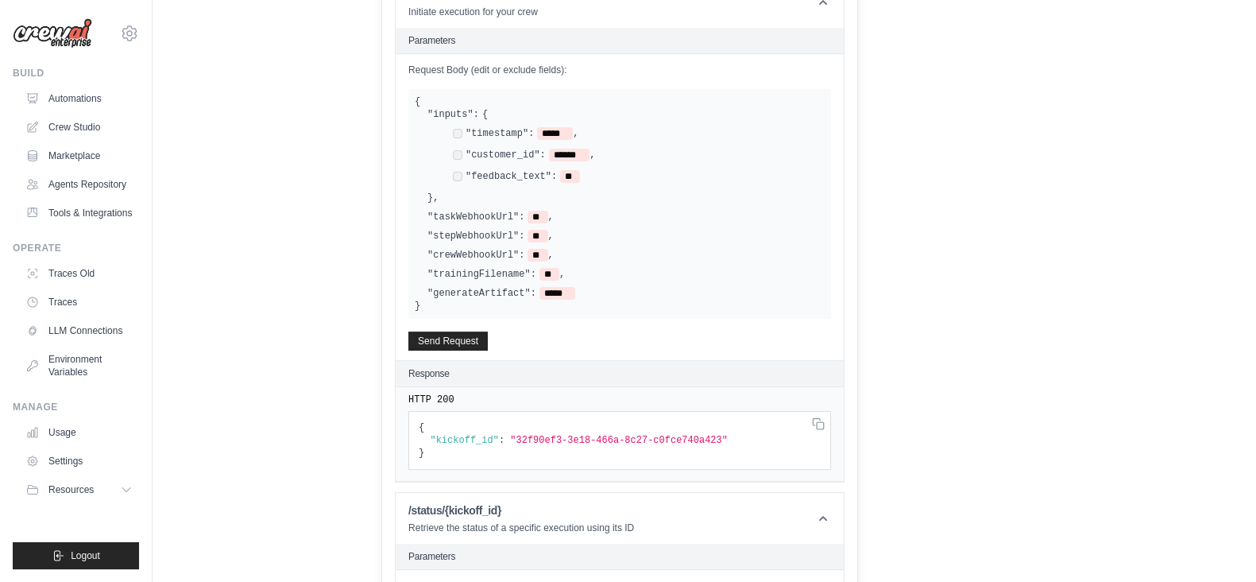
scroll to position [626, 0]
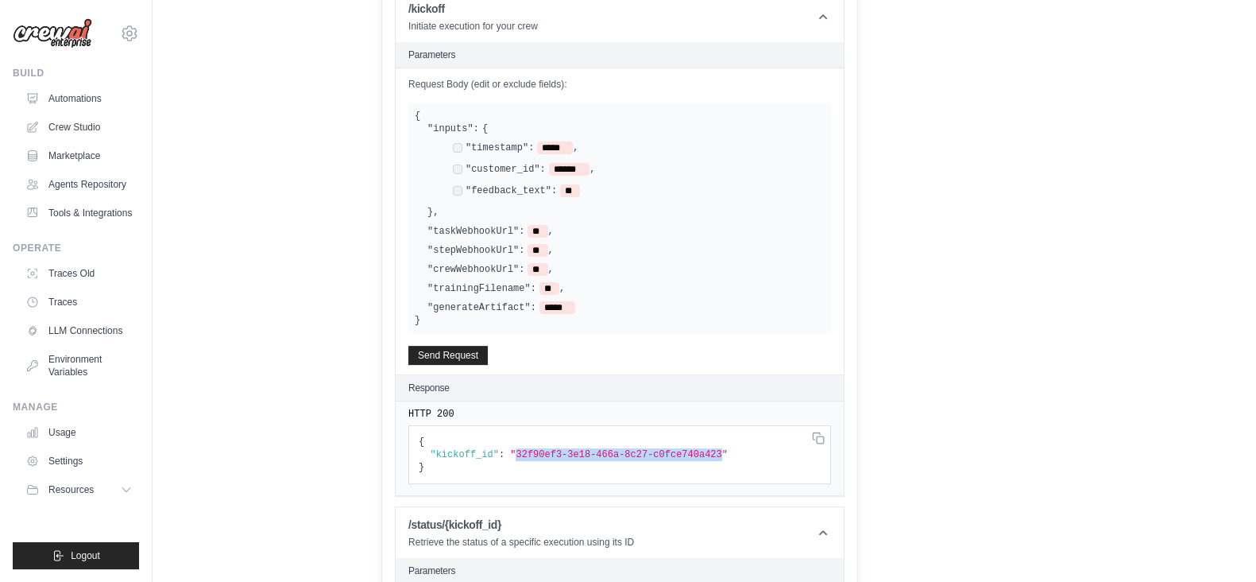
drag, startPoint x: 695, startPoint y: 454, endPoint x: 509, endPoint y: 454, distance: 186.7
click at [510, 454] on span ""32f90ef3-3e18-466a-8c27-c0fce740a423"" at bounding box center [619, 454] width 218 height 11
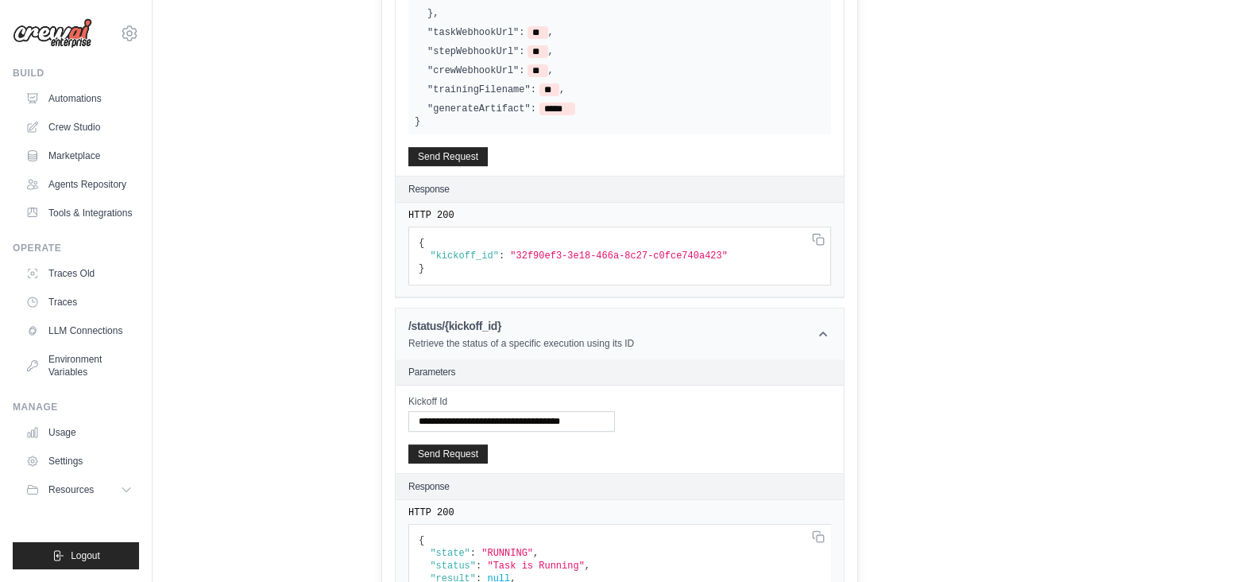
click at [453, 320] on h1 "/status/{kickoff_id}" at bounding box center [521, 326] width 226 height 16
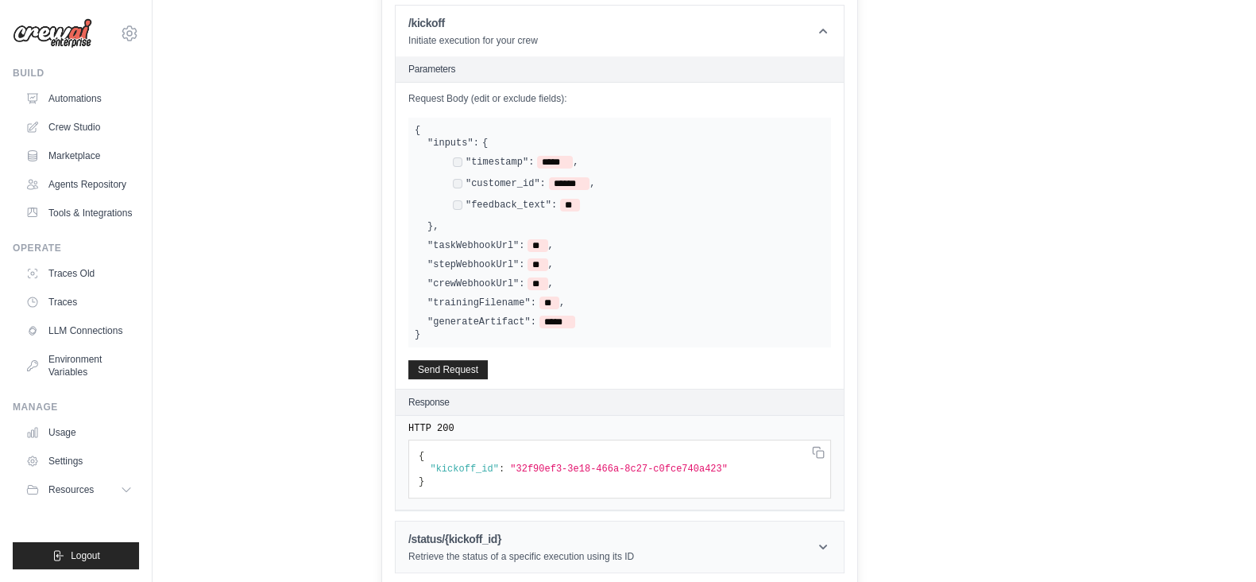
click at [501, 560] on header "/status/{kickoff_id} Retrieve the status of a specific execution using its ID" at bounding box center [620, 546] width 448 height 51
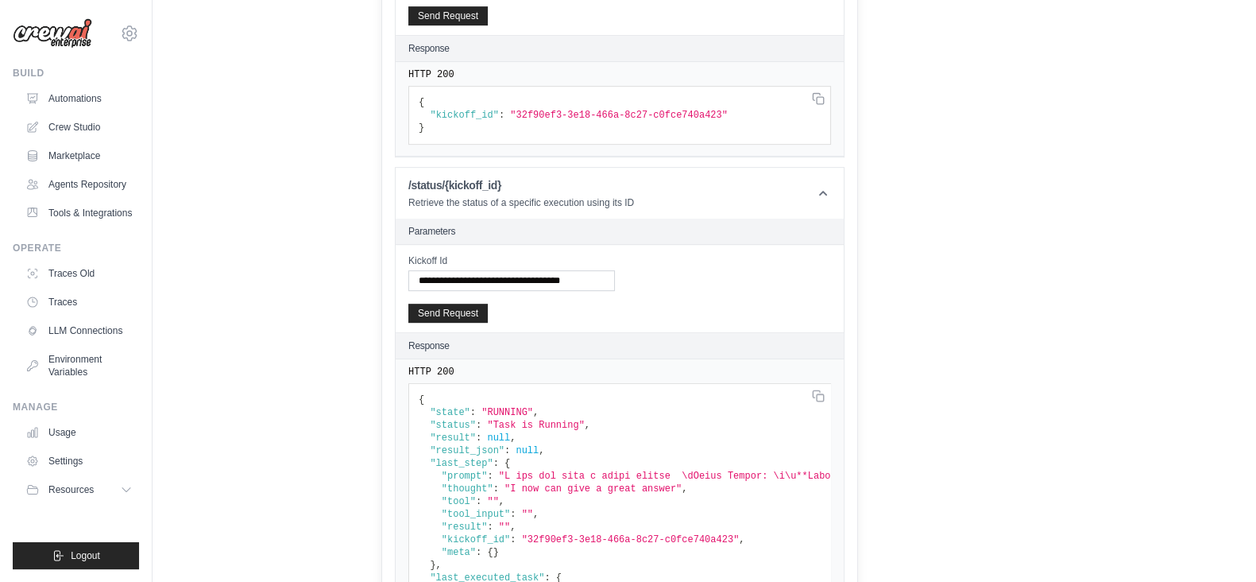
scroll to position [1023, 0]
